Goal: Find specific page/section: Find specific page/section

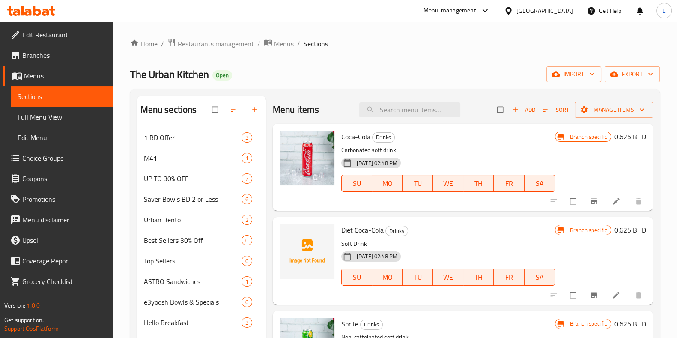
drag, startPoint x: 267, startPoint y: 97, endPoint x: 333, endPoint y: 92, distance: 66.6
drag, startPoint x: 333, startPoint y: 92, endPoint x: 289, endPoint y: 98, distance: 44.0
click at [289, 97] on div "Menu items Add Sort Manage items" at bounding box center [463, 110] width 380 height 28
click at [137, 42] on icon "breadcrumb" at bounding box center [134, 43] width 9 height 9
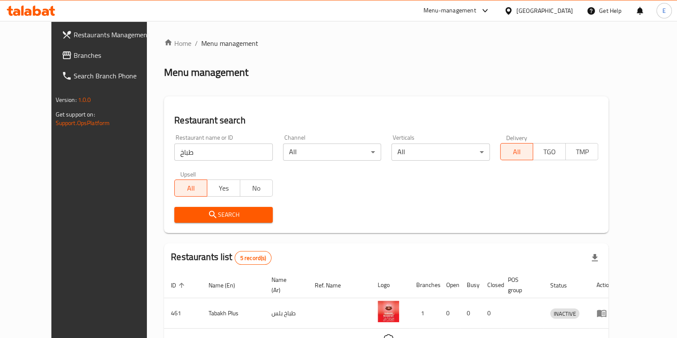
click at [51, 15] on icon at bounding box center [31, 11] width 48 height 10
